Goal: Download file/media

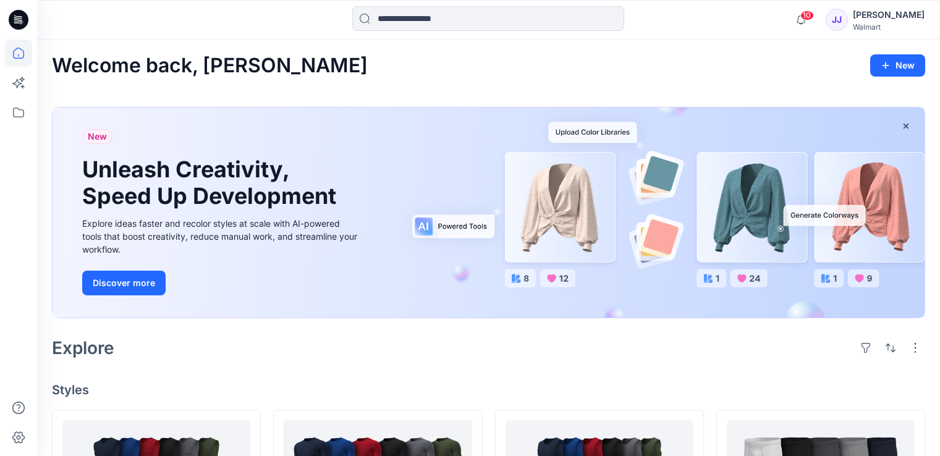
scroll to position [200, 0]
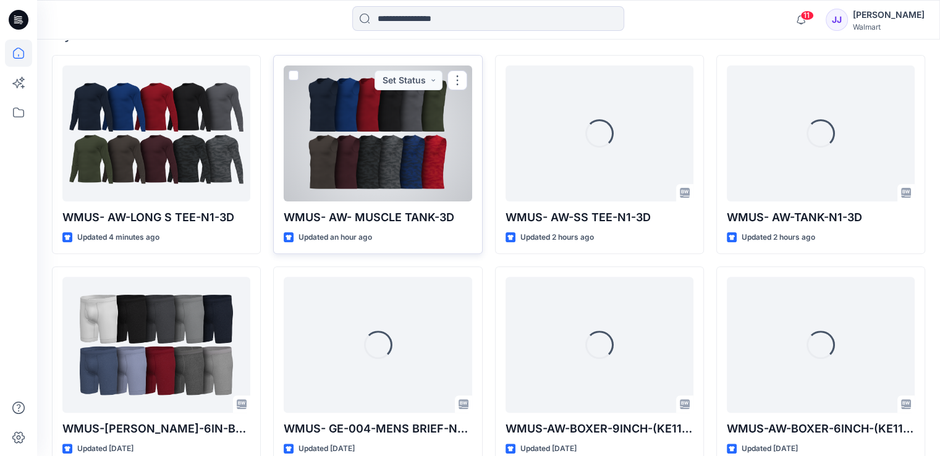
scroll to position [309, 0]
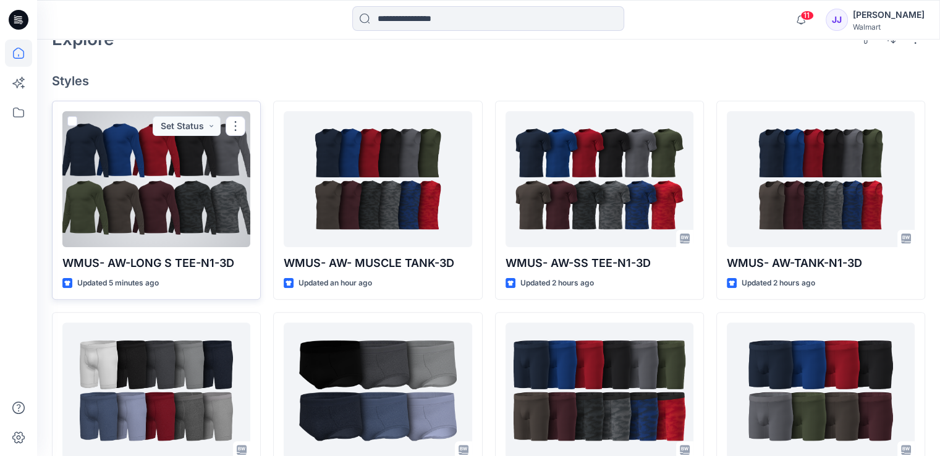
click at [244, 191] on div at bounding box center [156, 179] width 188 height 136
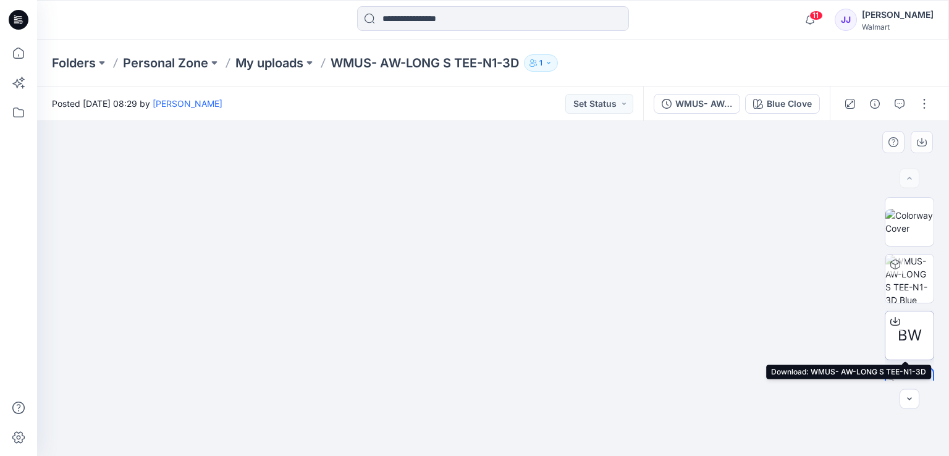
click at [894, 321] on icon at bounding box center [895, 321] width 10 height 10
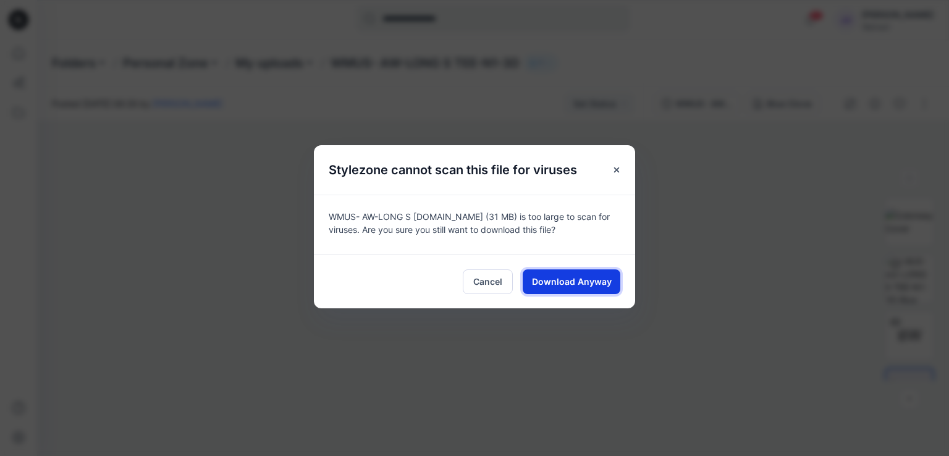
click at [558, 273] on button "Download Anyway" at bounding box center [572, 281] width 98 height 25
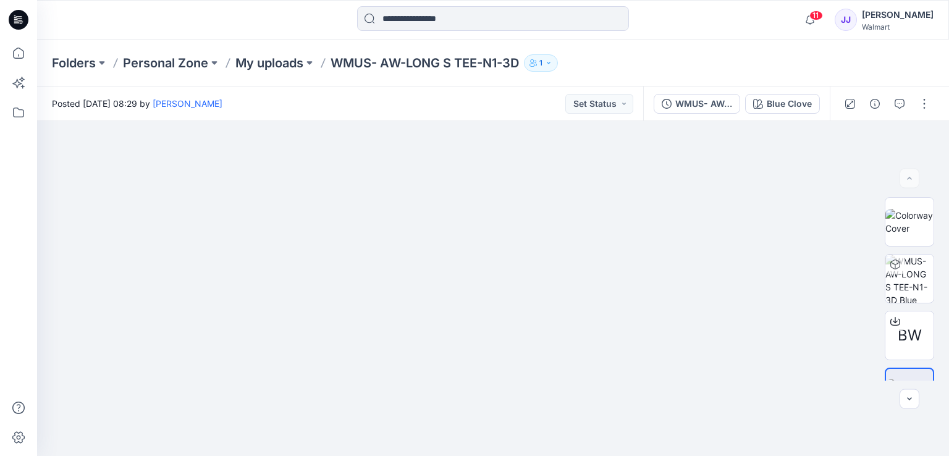
click at [14, 14] on icon at bounding box center [19, 20] width 20 height 20
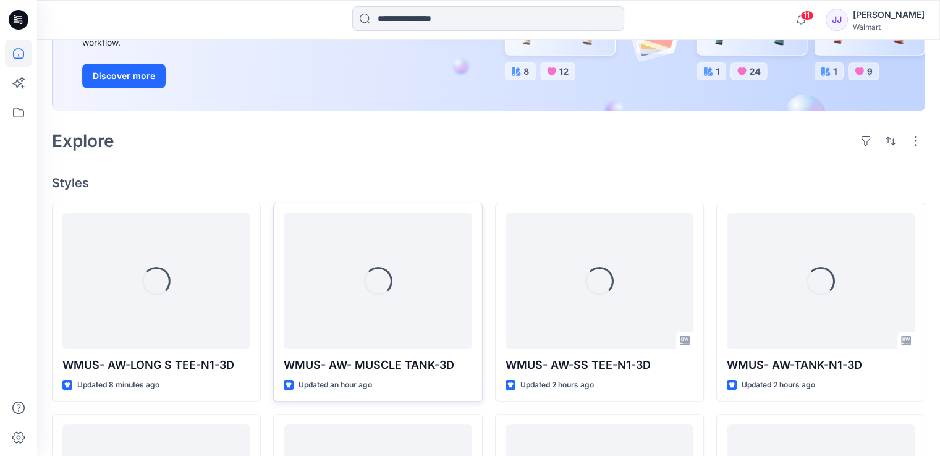
scroll to position [371, 0]
